Goal: Task Accomplishment & Management: Manage account settings

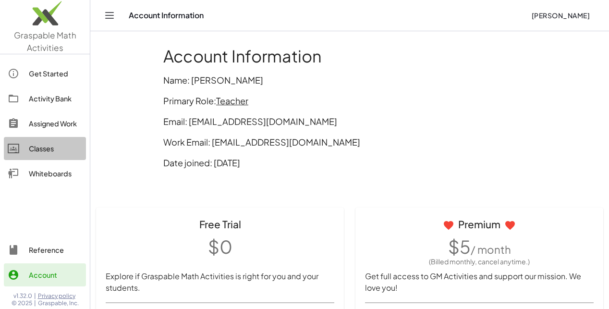
click at [52, 145] on div "Classes" at bounding box center [55, 149] width 53 height 12
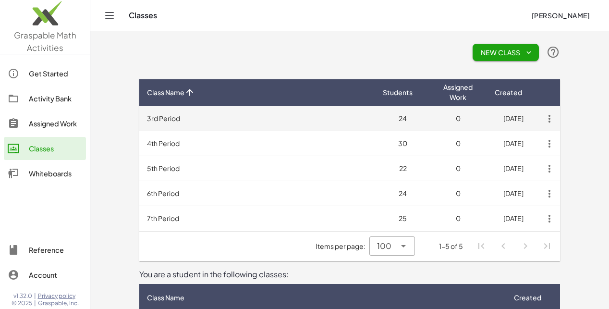
click at [143, 111] on td "3rd Period" at bounding box center [257, 118] width 236 height 25
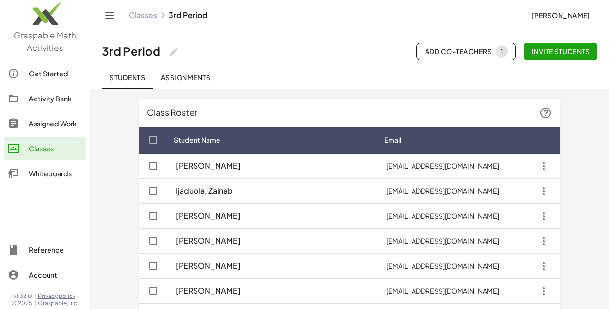
click at [31, 105] on link "Activity Bank" at bounding box center [45, 98] width 82 height 23
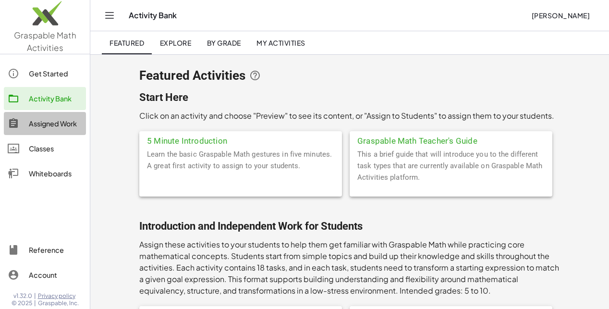
click at [48, 122] on div "Assigned Work" at bounding box center [55, 124] width 53 height 12
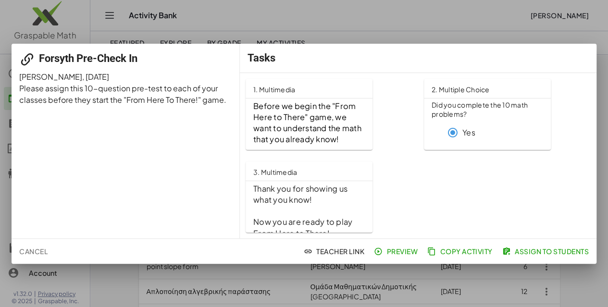
scroll to position [18, 0]
click at [523, 249] on span "Assign to Students" at bounding box center [546, 251] width 85 height 9
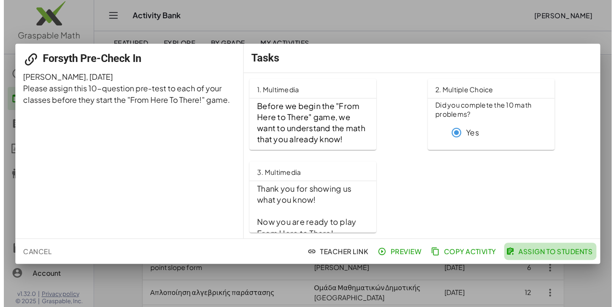
scroll to position [0, 0]
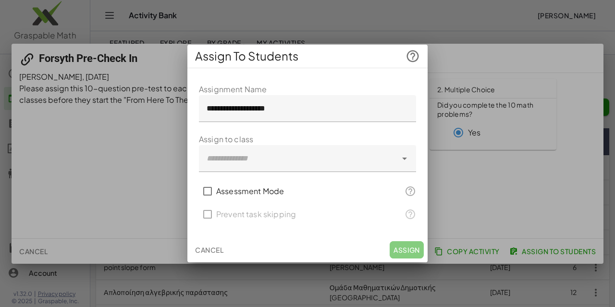
click at [363, 152] on div at bounding box center [298, 158] width 198 height 27
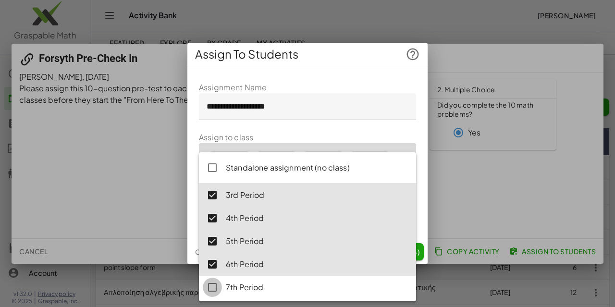
type input "**********"
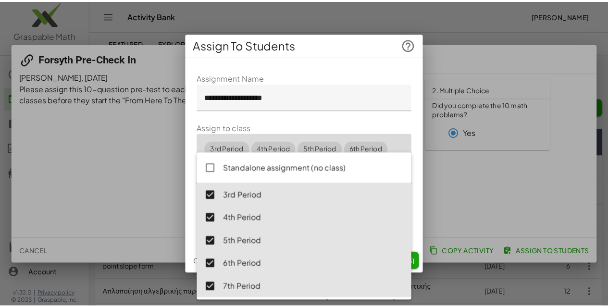
scroll to position [1, 0]
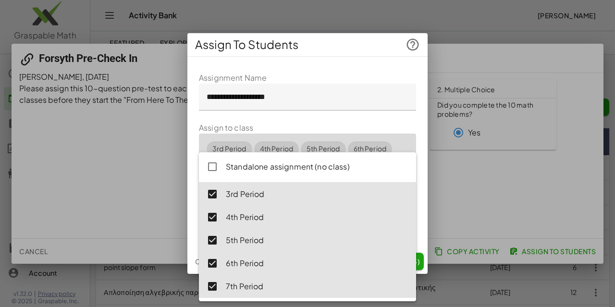
click at [423, 153] on div "**********" at bounding box center [307, 156] width 240 height 184
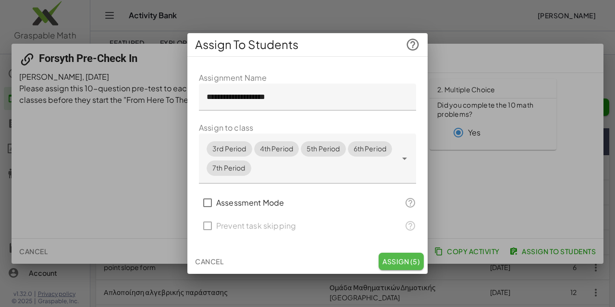
click at [413, 261] on span "Assign (5)" at bounding box center [400, 261] width 37 height 9
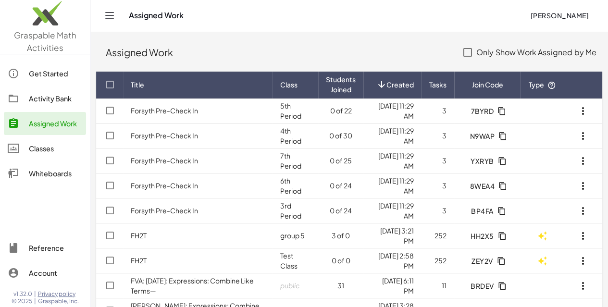
click at [41, 149] on div "Classes" at bounding box center [55, 149] width 53 height 12
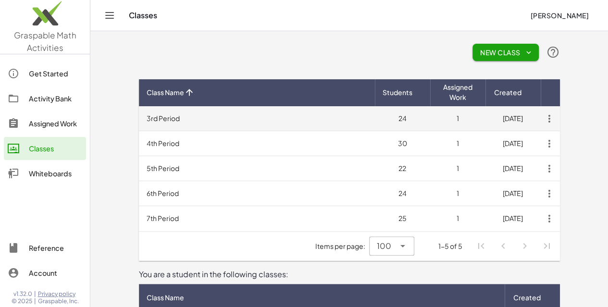
click at [139, 120] on td "3rd Period" at bounding box center [257, 118] width 236 height 25
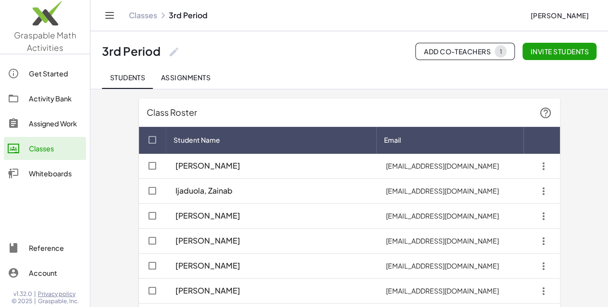
click at [186, 79] on span "Assignments" at bounding box center [185, 77] width 50 height 9
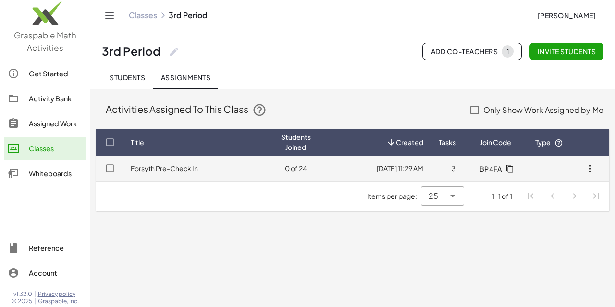
click at [238, 169] on td "Forsyth Pre-Check In" at bounding box center [198, 168] width 150 height 25
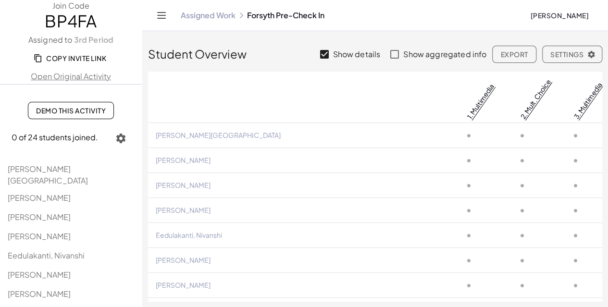
click at [58, 115] on link "Demo This Activity" at bounding box center [71, 110] width 86 height 17
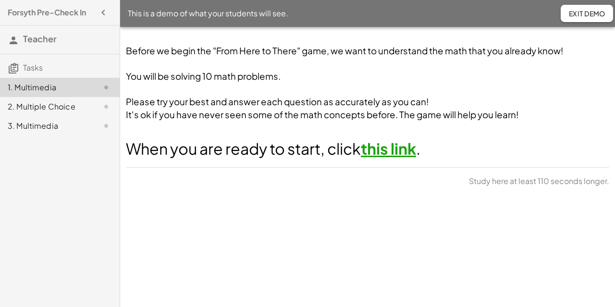
click at [407, 152] on link "this link" at bounding box center [388, 148] width 55 height 19
